Goal: Information Seeking & Learning: Learn about a topic

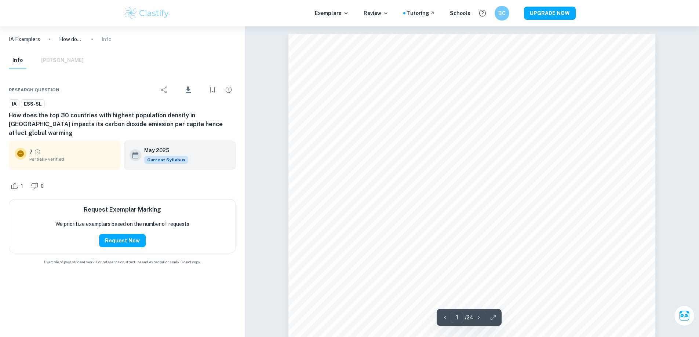
click at [125, 12] on img at bounding box center [147, 13] width 47 height 15
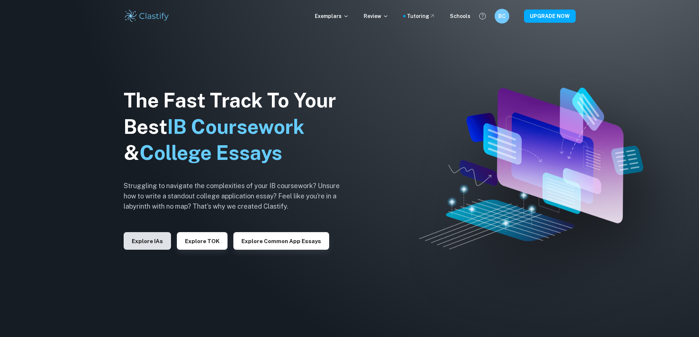
click at [142, 246] on button "Explore IAs" at bounding box center [147, 241] width 47 height 18
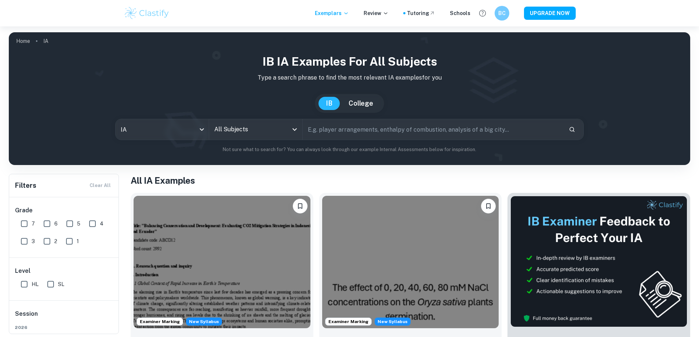
click at [347, 129] on input "text" at bounding box center [433, 129] width 260 height 21
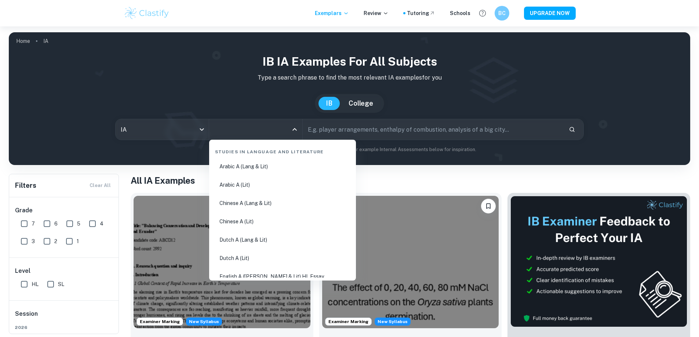
click at [267, 136] on input "All Subjects" at bounding box center [250, 129] width 76 height 14
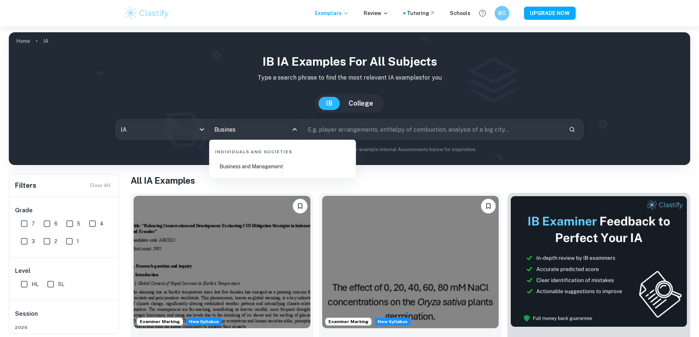
click at [260, 167] on li "Business and Management" at bounding box center [282, 166] width 141 height 17
type input "Business and Management"
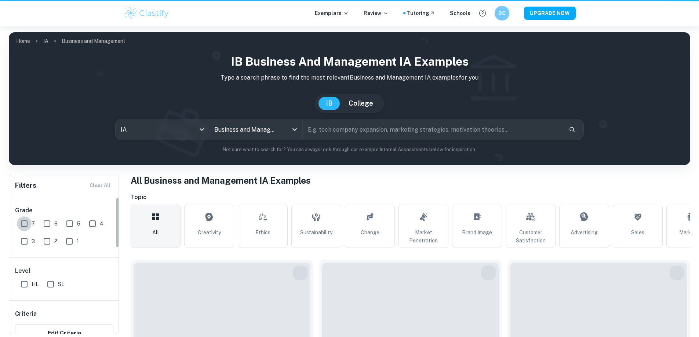
click at [20, 223] on input "7" at bounding box center [24, 223] width 15 height 15
checkbox input "true"
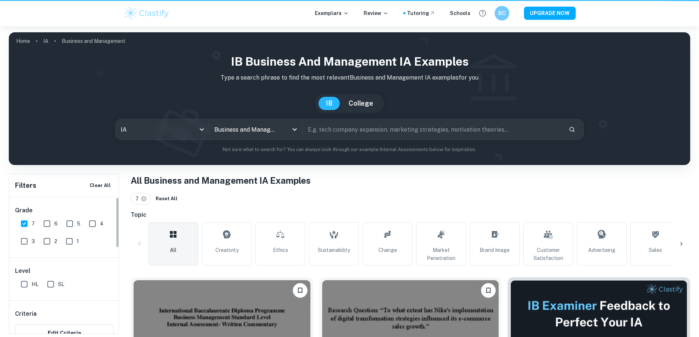
click at [43, 223] on input "6" at bounding box center [47, 223] width 15 height 15
checkbox input "true"
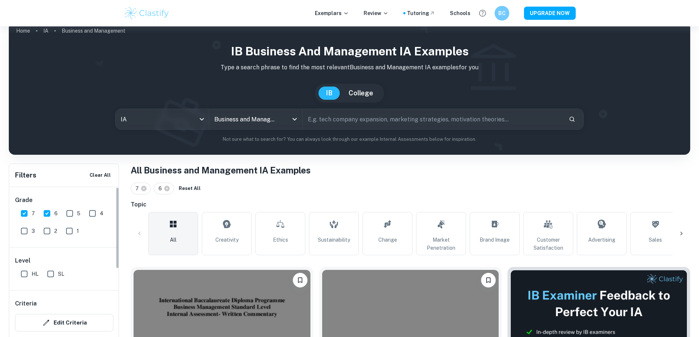
scroll to position [37, 0]
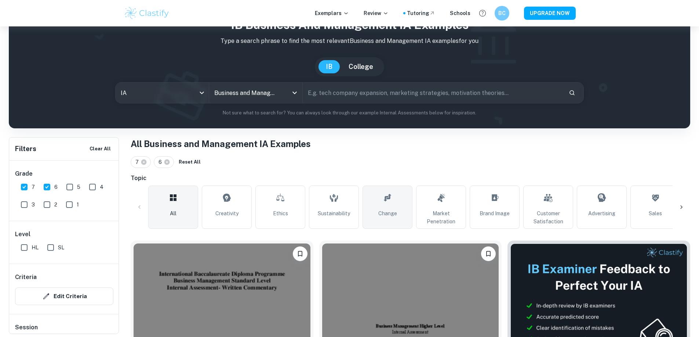
click at [396, 201] on link "Change" at bounding box center [387, 207] width 50 height 43
type input "Change"
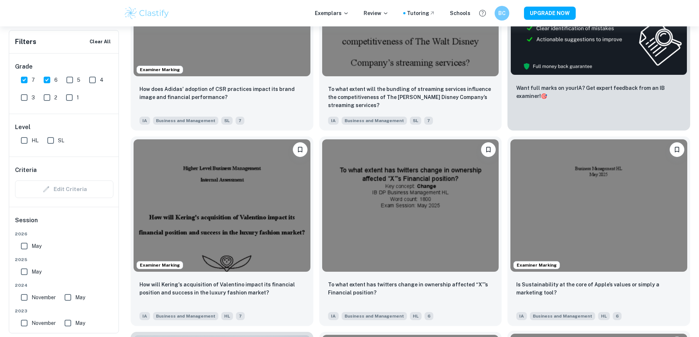
scroll to position [147, 0]
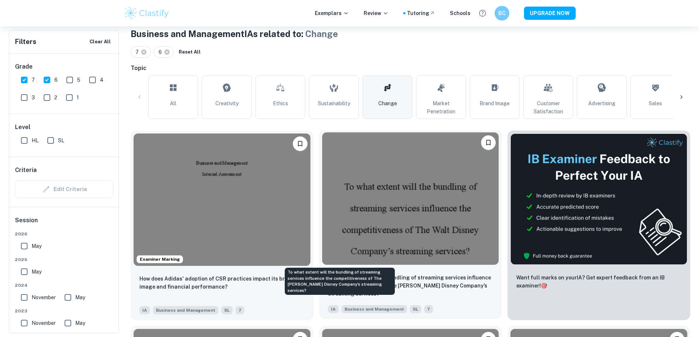
click at [328, 274] on p "To what extent will the bundling of streaming services influence the competitiv…" at bounding box center [410, 286] width 165 height 24
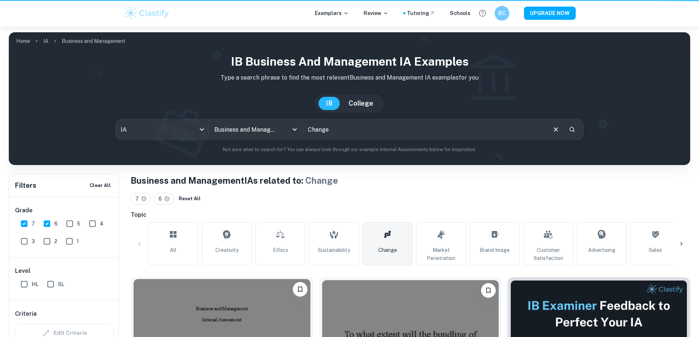
scroll to position [147, 0]
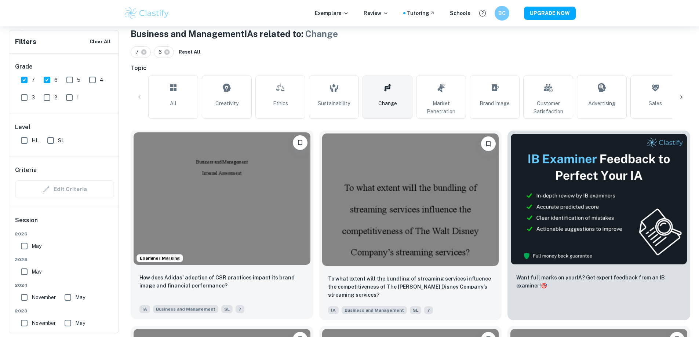
click at [218, 205] on img at bounding box center [221, 198] width 177 height 132
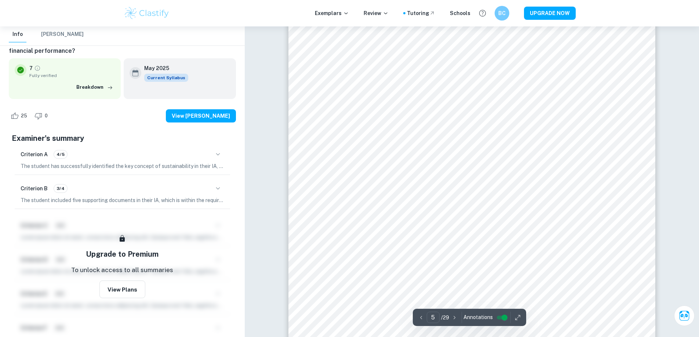
scroll to position [2347, 0]
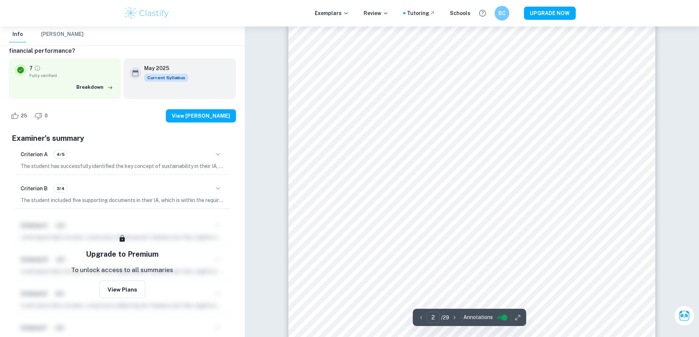
scroll to position [606, 0]
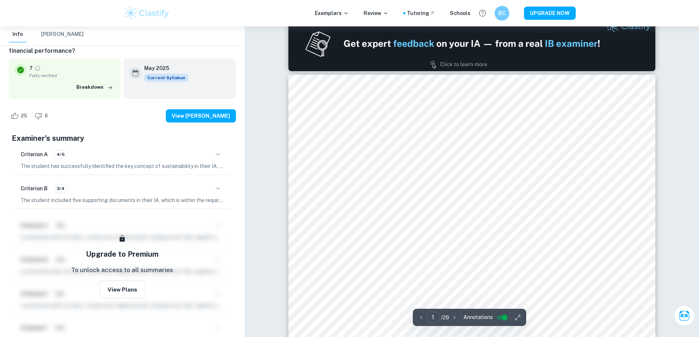
type input "2"
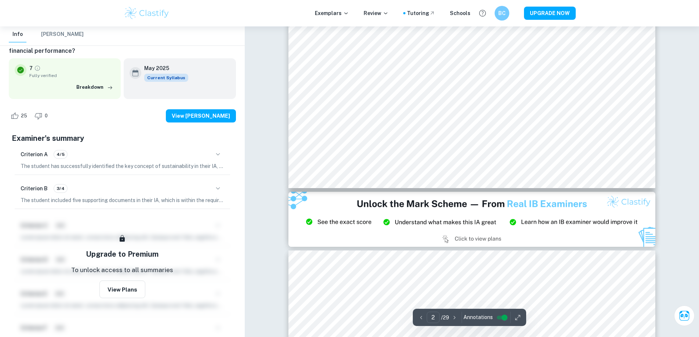
scroll to position [789, 0]
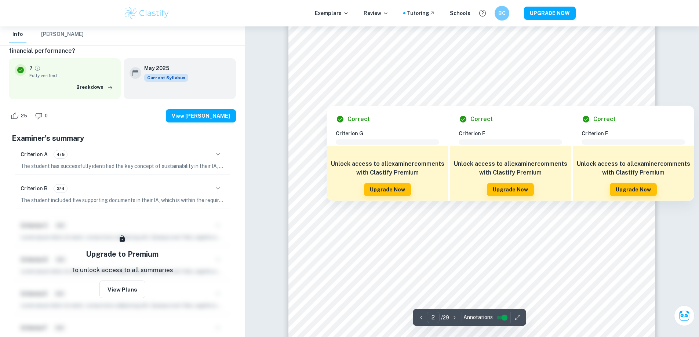
click at [381, 99] on div at bounding box center [472, 93] width 278 height 19
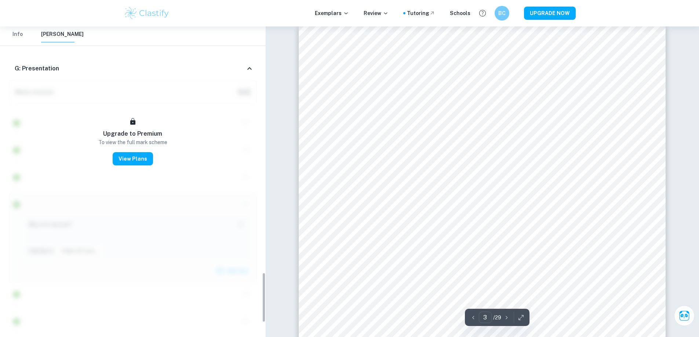
scroll to position [958, 0]
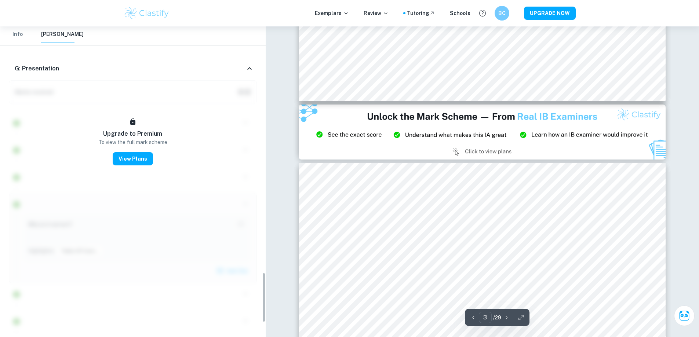
type input "2"
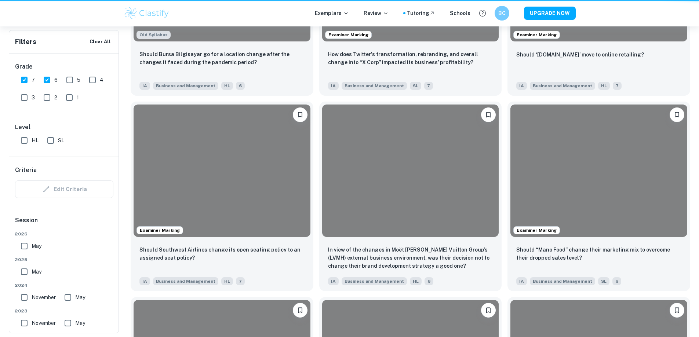
scroll to position [147, 0]
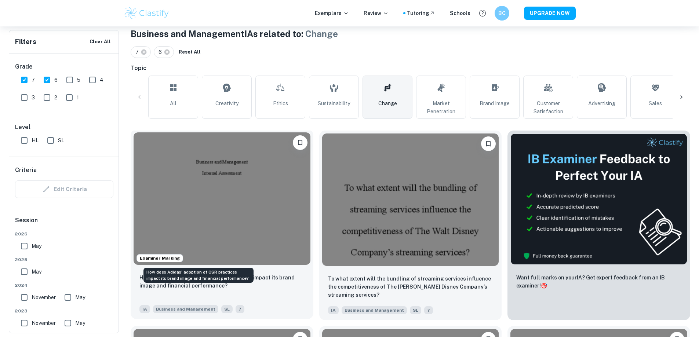
click at [214, 274] on p "How does Adidas' adoption of CSR practices impact its brand image and financial…" at bounding box center [221, 282] width 165 height 16
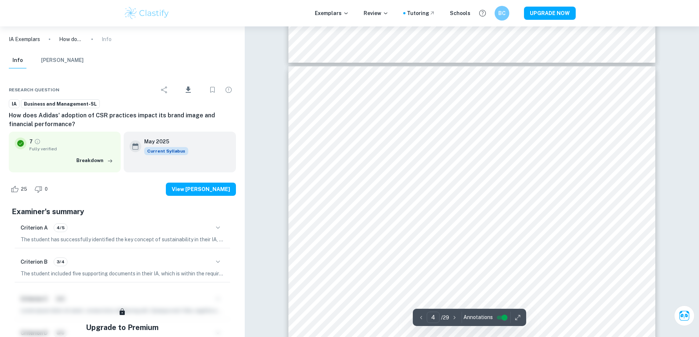
scroll to position [1646, 0]
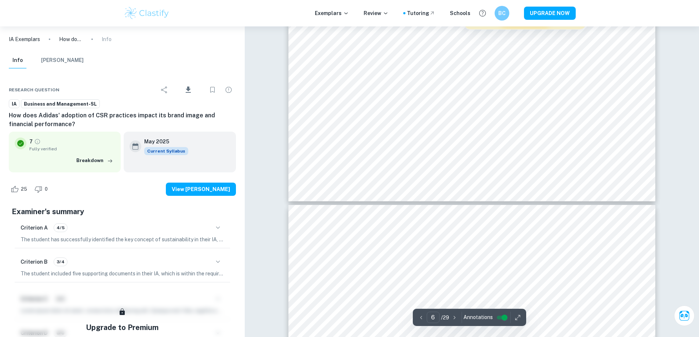
type input "7"
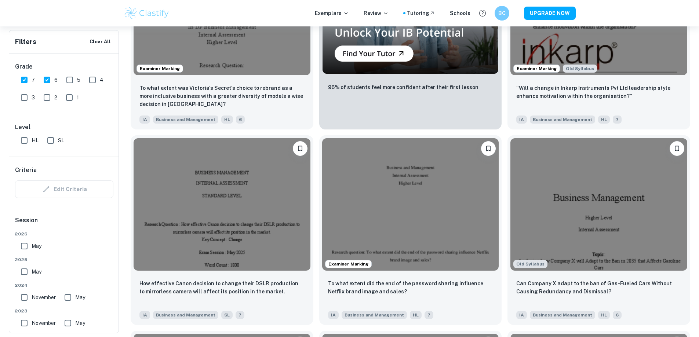
scroll to position [1834, 0]
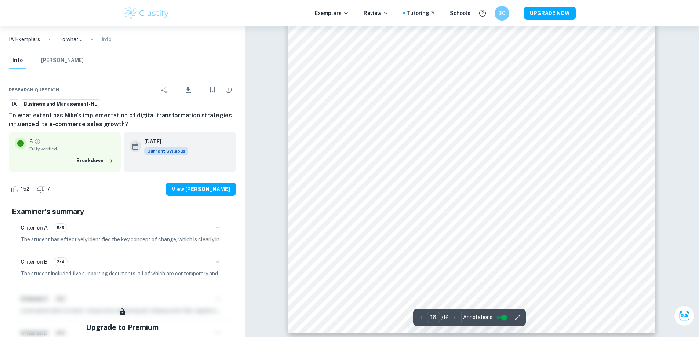
scroll to position [7587, 0]
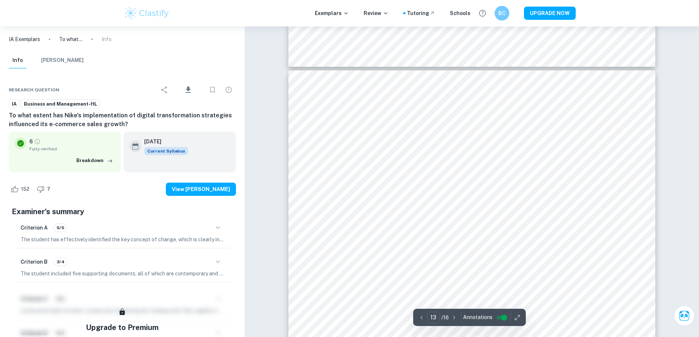
type input "12"
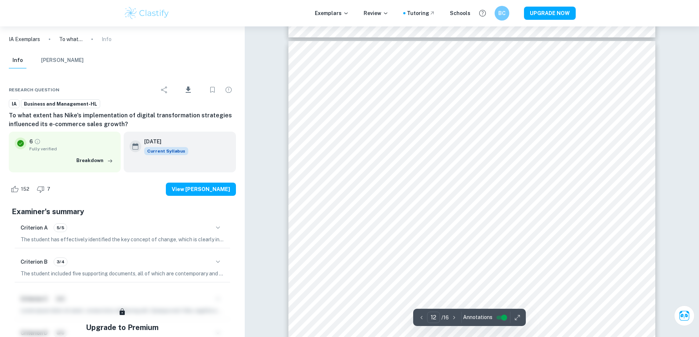
scroll to position [5423, 0]
